Goal: Use online tool/utility: Utilize a website feature to perform a specific function

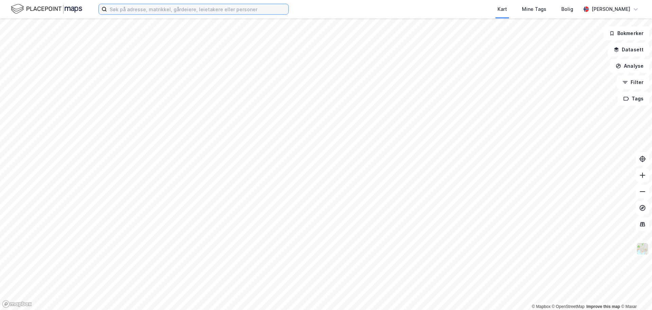
click at [164, 4] on input at bounding box center [197, 9] width 181 height 10
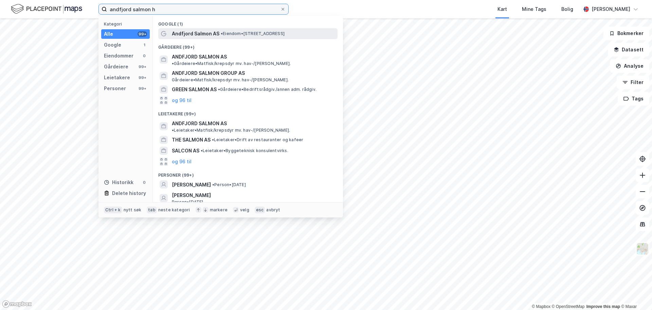
type input "andfjord salmon h"
click at [198, 33] on span "Andfjord Salmon AS" at bounding box center [196, 34] width 48 height 8
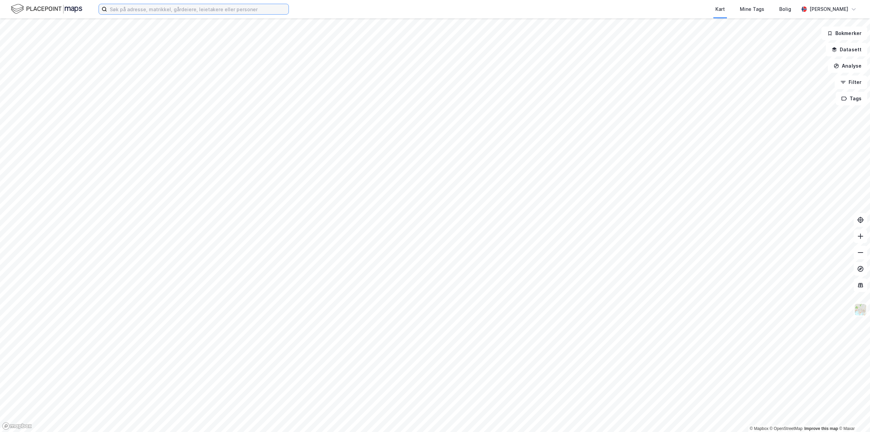
click at [242, 13] on input at bounding box center [197, 9] width 181 height 10
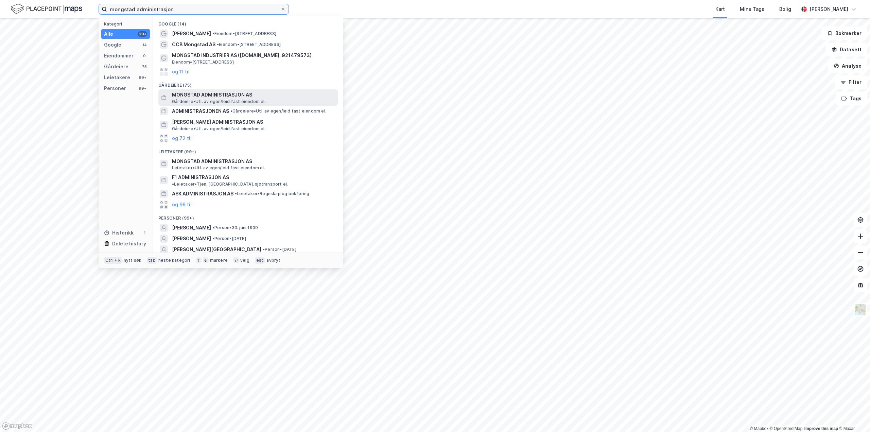
type input "mongstad administrasjon"
click at [219, 94] on span "MONGSTAD ADMINISTRASJON AS" at bounding box center [253, 95] width 163 height 8
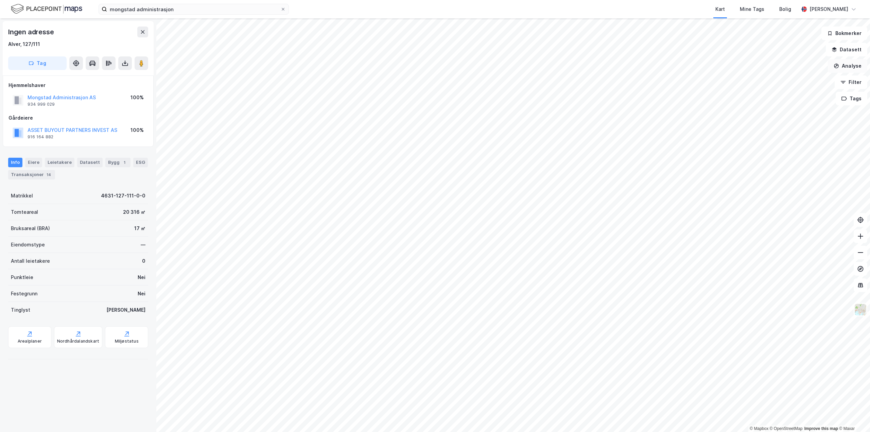
click at [850, 72] on button "Analyse" at bounding box center [847, 66] width 39 height 14
click at [780, 80] on div "Tegn område" at bounding box center [788, 80] width 59 height 6
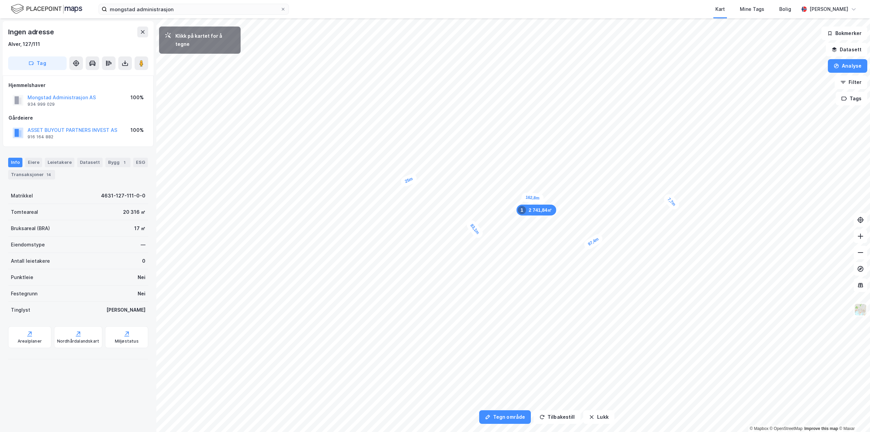
click at [677, 207] on div "7,7m" at bounding box center [671, 201] width 19 height 19
